Goal: Manage account settings

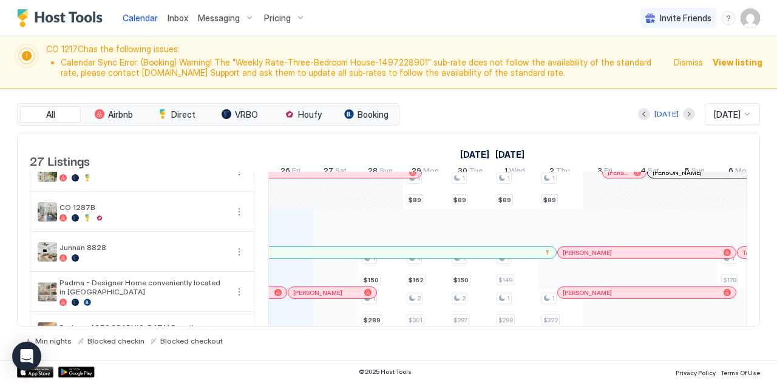
scroll to position [962, 0]
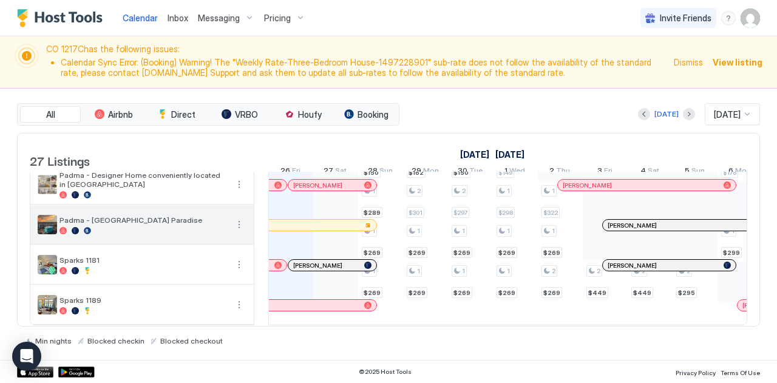
click at [120, 227] on div at bounding box center [142, 230] width 167 height 7
click at [113, 215] on span "Padma - [GEOGRAPHIC_DATA] Paradise" at bounding box center [142, 219] width 167 height 9
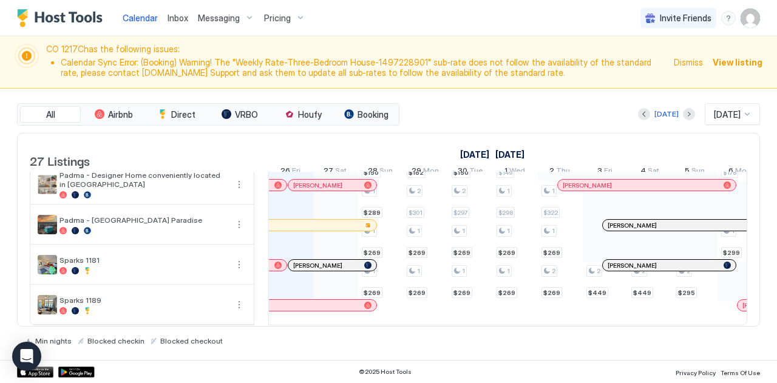
click at [747, 16] on img "User profile" at bounding box center [749, 17] width 19 height 19
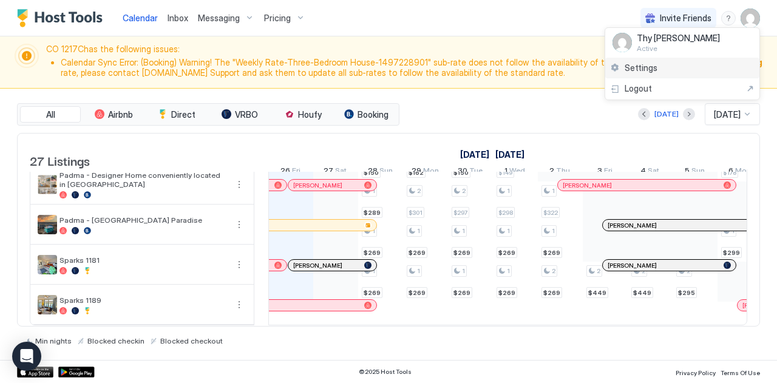
click at [649, 64] on span "Settings" at bounding box center [640, 67] width 33 height 11
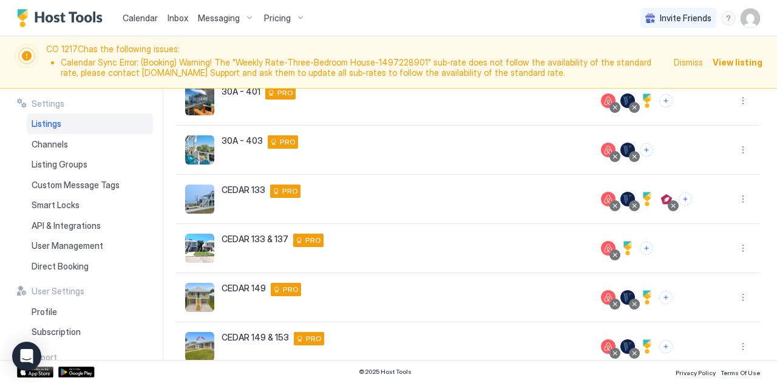
scroll to position [376, 0]
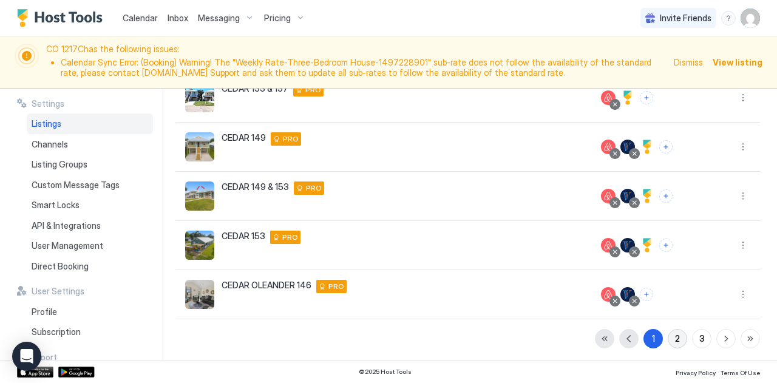
click at [670, 334] on button "2" at bounding box center [676, 338] width 19 height 19
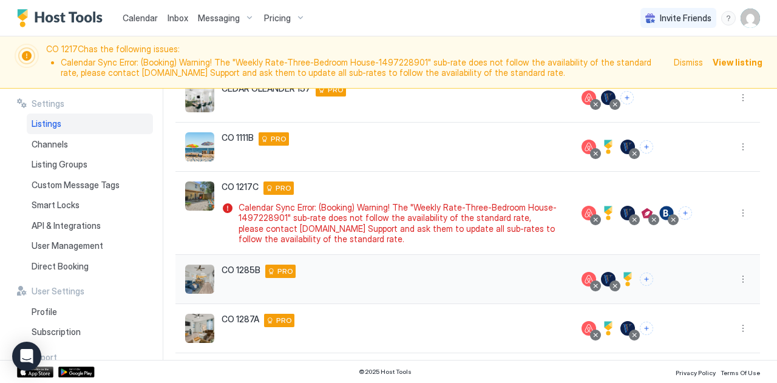
scroll to position [410, 0]
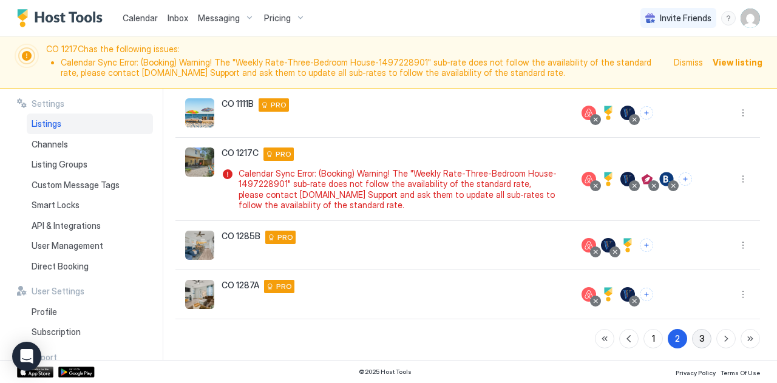
click at [699, 332] on div "3" at bounding box center [701, 338] width 5 height 13
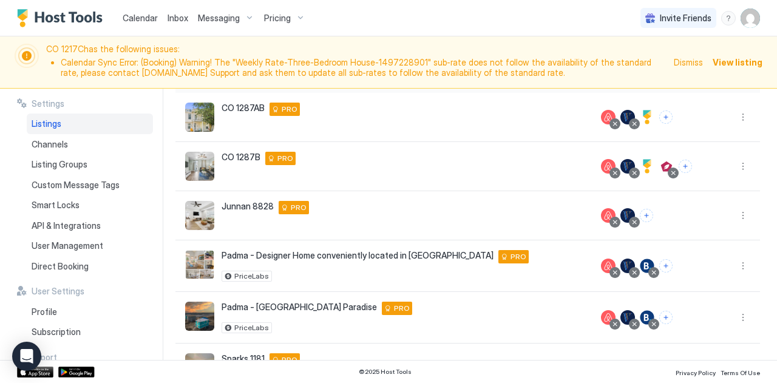
scroll to position [110, 0]
click at [735, 315] on button "More options" at bounding box center [742, 317] width 15 height 15
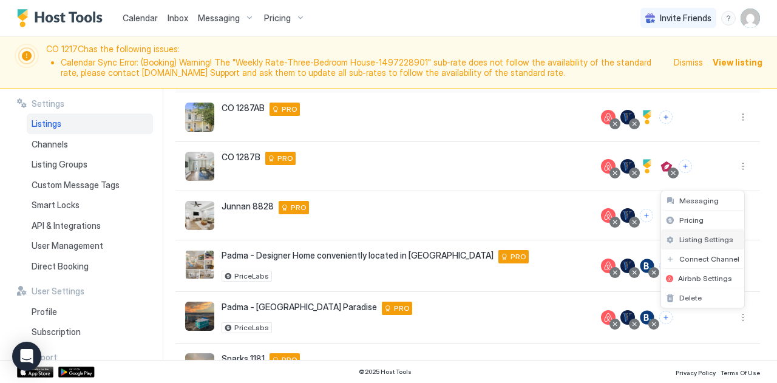
click at [687, 235] on div "Listing Settings" at bounding box center [702, 239] width 83 height 19
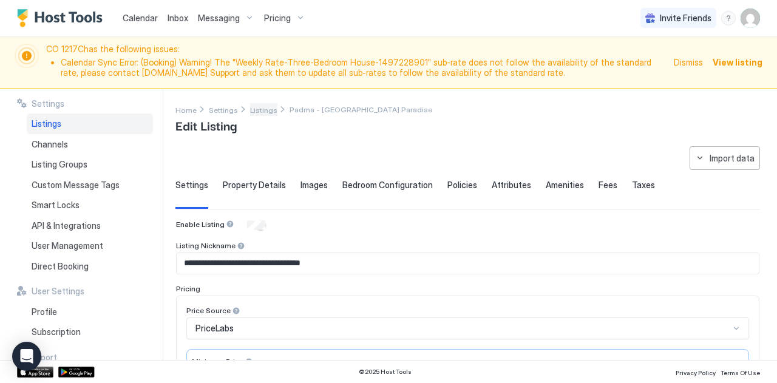
click at [266, 106] on span "Listings" at bounding box center [263, 110] width 27 height 9
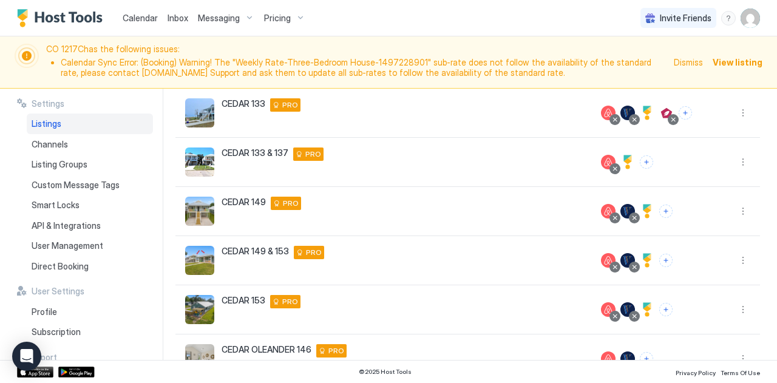
scroll to position [376, 0]
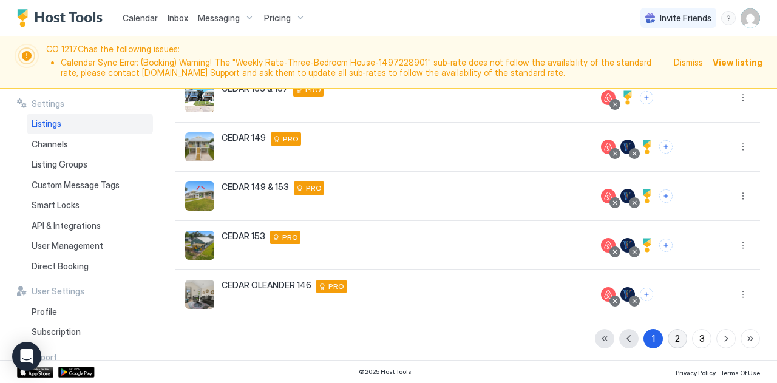
click at [675, 339] on div "2" at bounding box center [677, 338] width 5 height 13
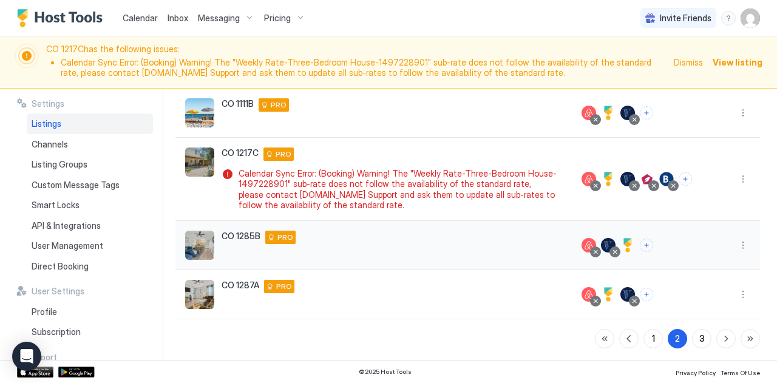
scroll to position [409, 0]
click at [697, 337] on button "3" at bounding box center [701, 338] width 19 height 19
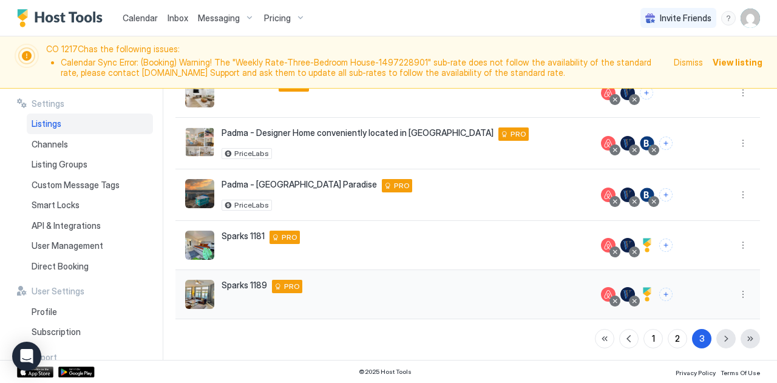
scroll to position [172, 0]
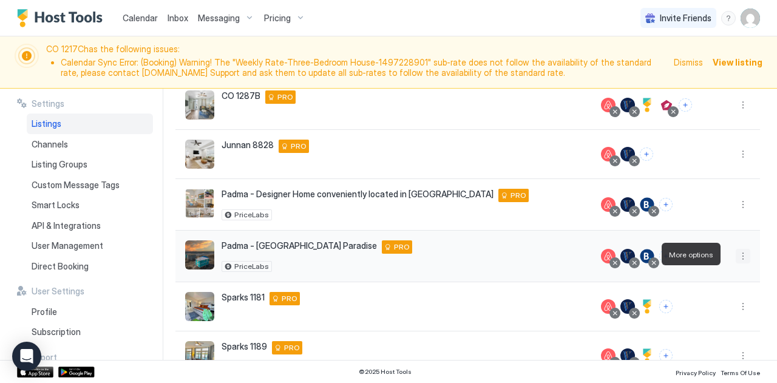
click at [735, 255] on button "More options" at bounding box center [742, 256] width 15 height 15
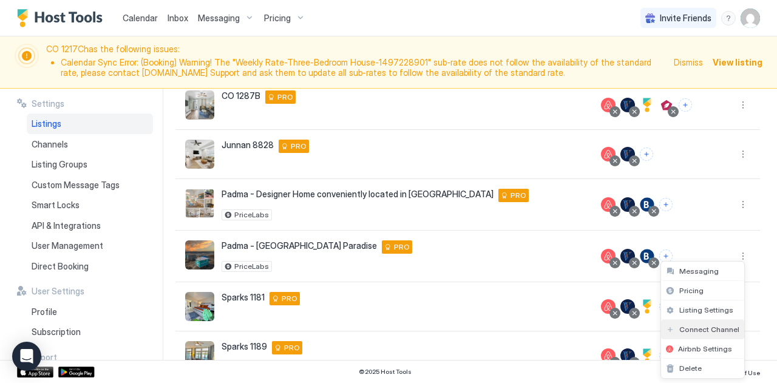
click at [689, 329] on span "Connect Channel" at bounding box center [709, 329] width 60 height 9
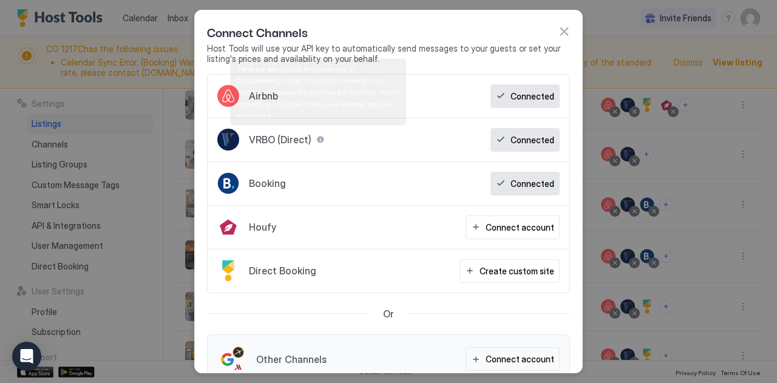
click at [317, 135] on div at bounding box center [320, 139] width 8 height 8
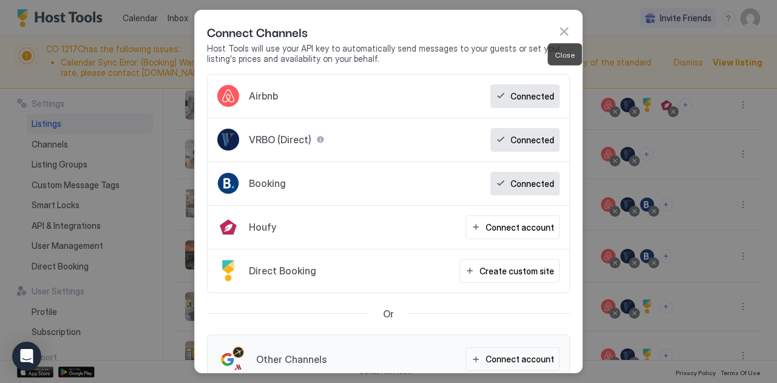
click at [567, 32] on button "button" at bounding box center [564, 31] width 12 height 12
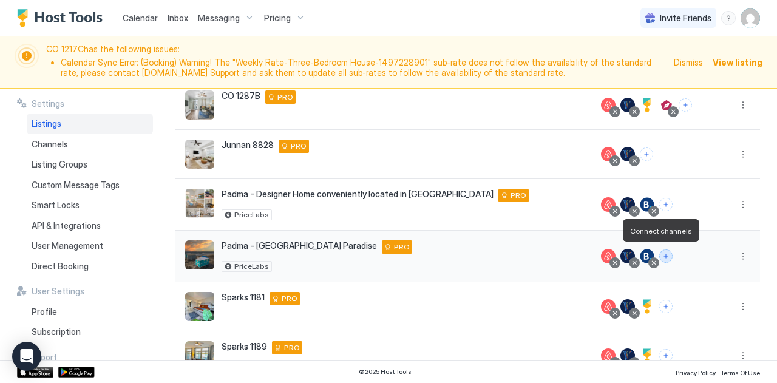
click at [661, 255] on button "Connect channels" at bounding box center [665, 255] width 13 height 13
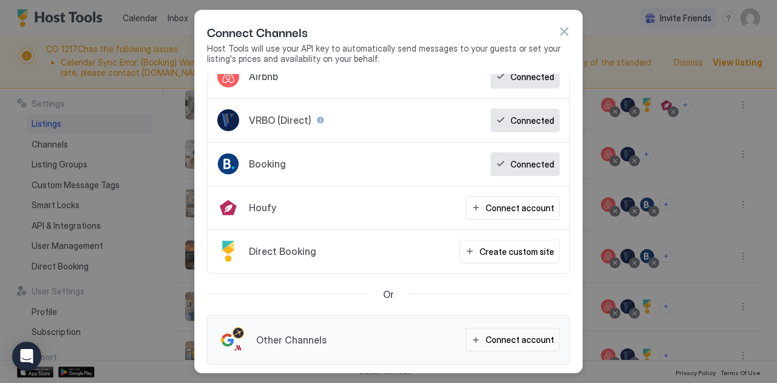
scroll to position [18, 0]
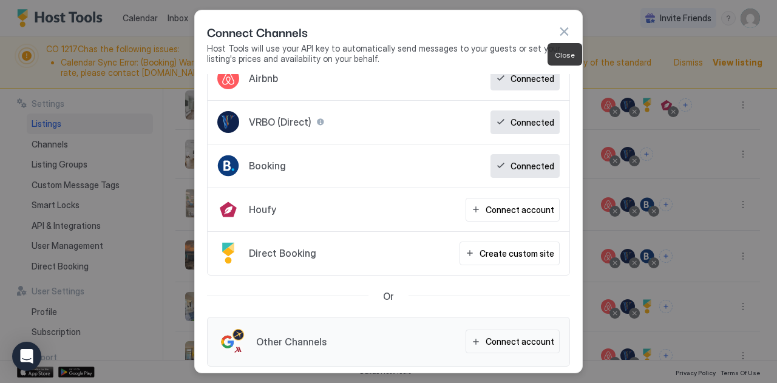
click at [562, 36] on button "button" at bounding box center [564, 31] width 12 height 12
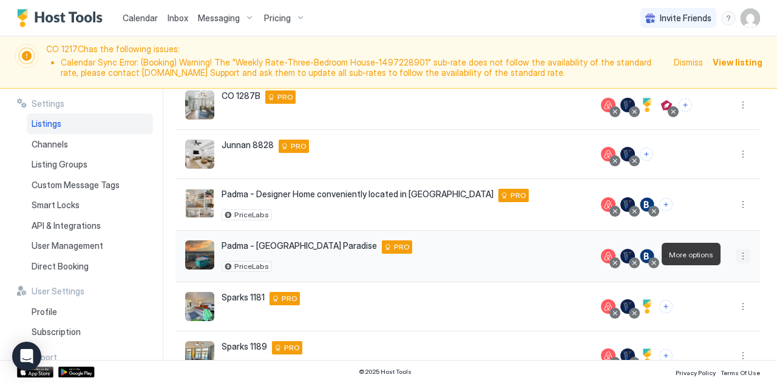
click at [735, 254] on button "More options" at bounding box center [742, 256] width 15 height 15
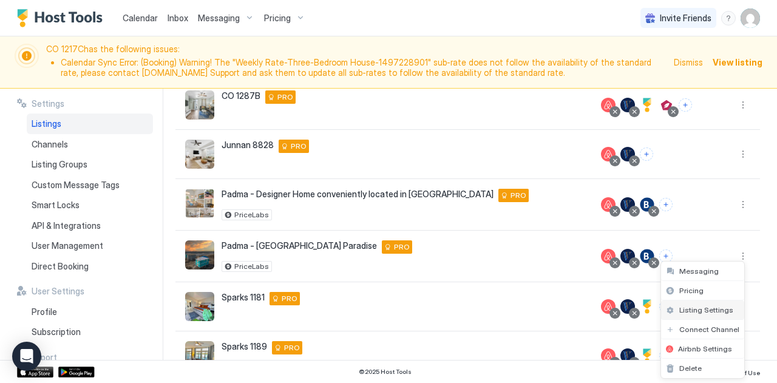
click at [692, 307] on span "Listing Settings" at bounding box center [706, 309] width 54 height 9
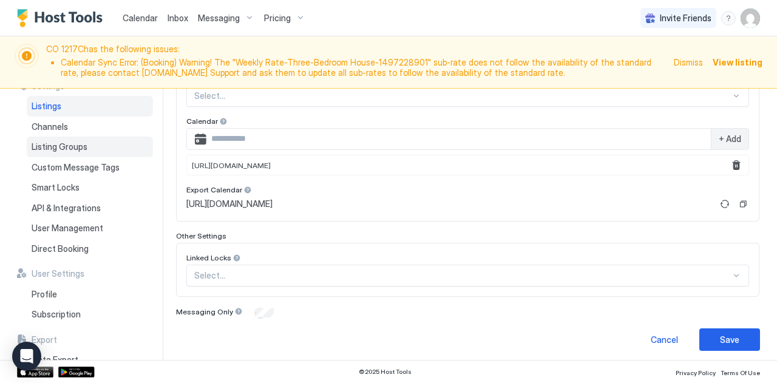
scroll to position [83, 0]
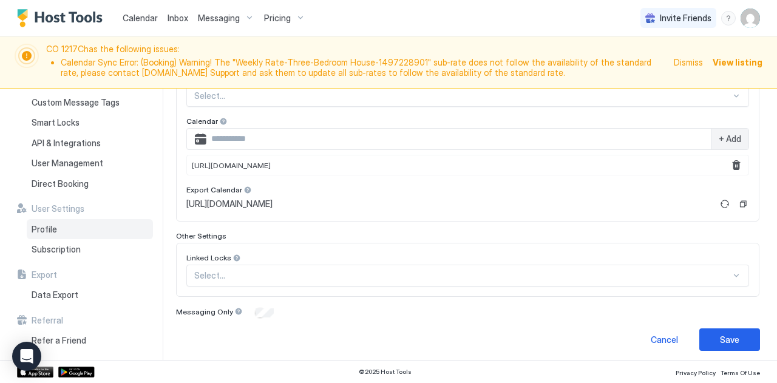
click at [36, 238] on div "Profile" at bounding box center [90, 229] width 126 height 21
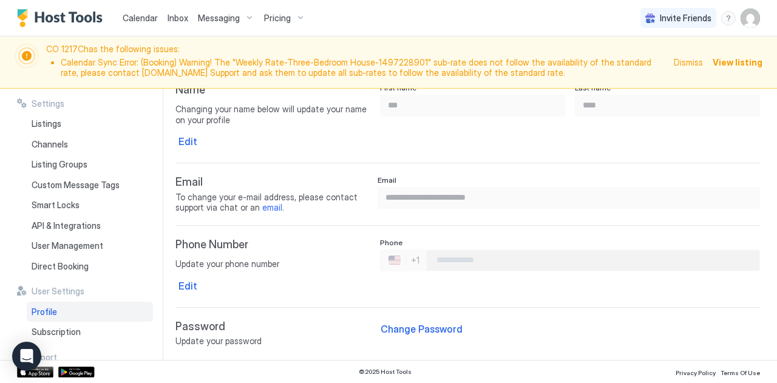
click at [746, 19] on img "User profile" at bounding box center [749, 17] width 19 height 19
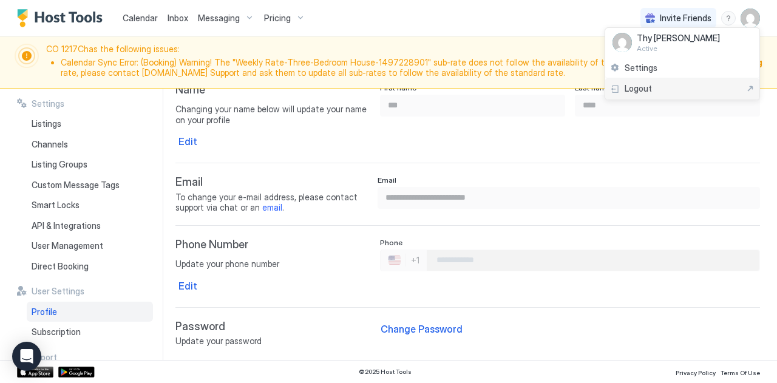
click at [638, 89] on span "Logout" at bounding box center [637, 88] width 27 height 11
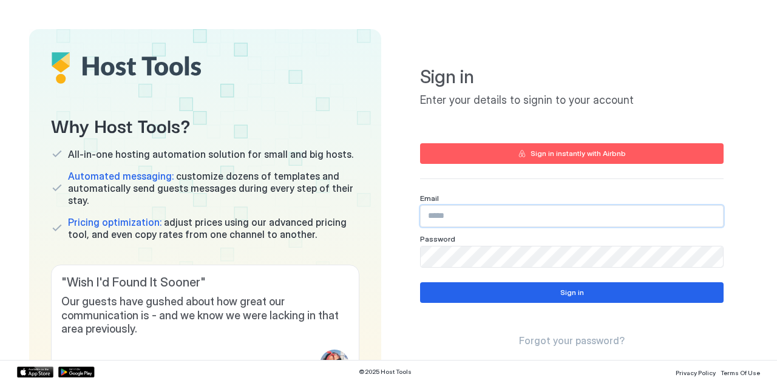
click at [430, 221] on input "Input Field" at bounding box center [571, 216] width 302 height 21
type input "**********"
click at [434, 288] on button "Sign in" at bounding box center [571, 292] width 303 height 21
